Goal: Browse casually

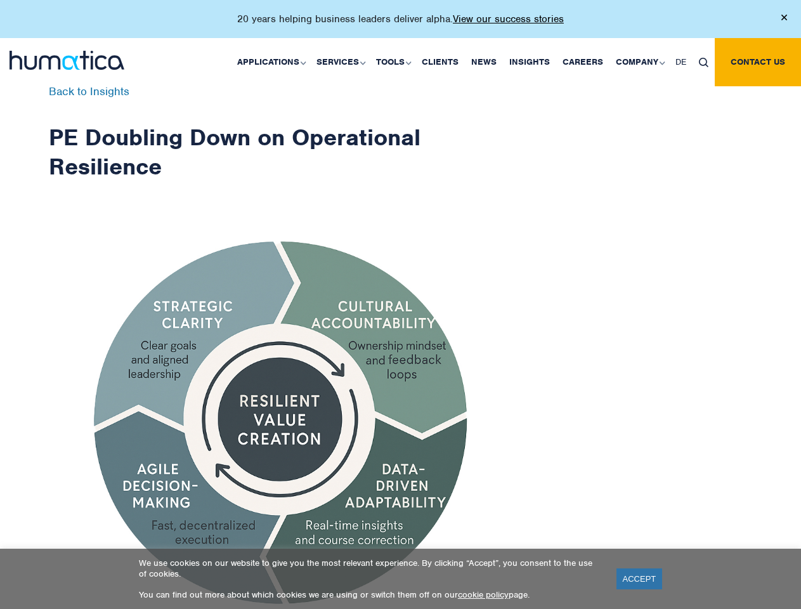
click at [400, 24] on p "20 years helping business leaders deliver alpha. View our success stories" at bounding box center [400, 19] width 327 height 13
click at [274, 62] on link "Applications" at bounding box center [270, 62] width 79 height 48
click at [343, 62] on link "Services" at bounding box center [340, 62] width 60 height 48
click at [395, 62] on link "Tools" at bounding box center [393, 62] width 46 height 48
click at [640, 62] on link "Company" at bounding box center [640, 62] width 60 height 48
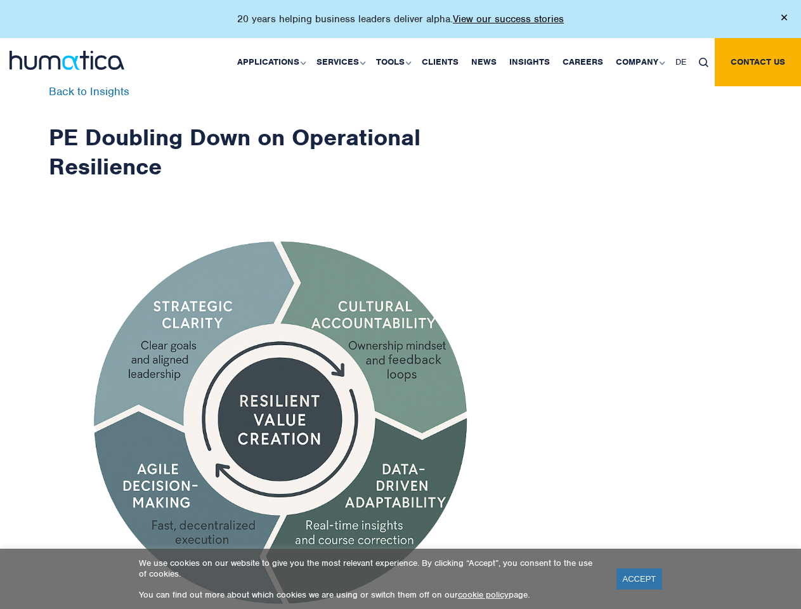
click at [704, 62] on img at bounding box center [704, 63] width 10 height 10
click at [640, 579] on link "ACCEPT" at bounding box center [640, 578] width 46 height 21
